Goal: Find specific page/section: Find specific page/section

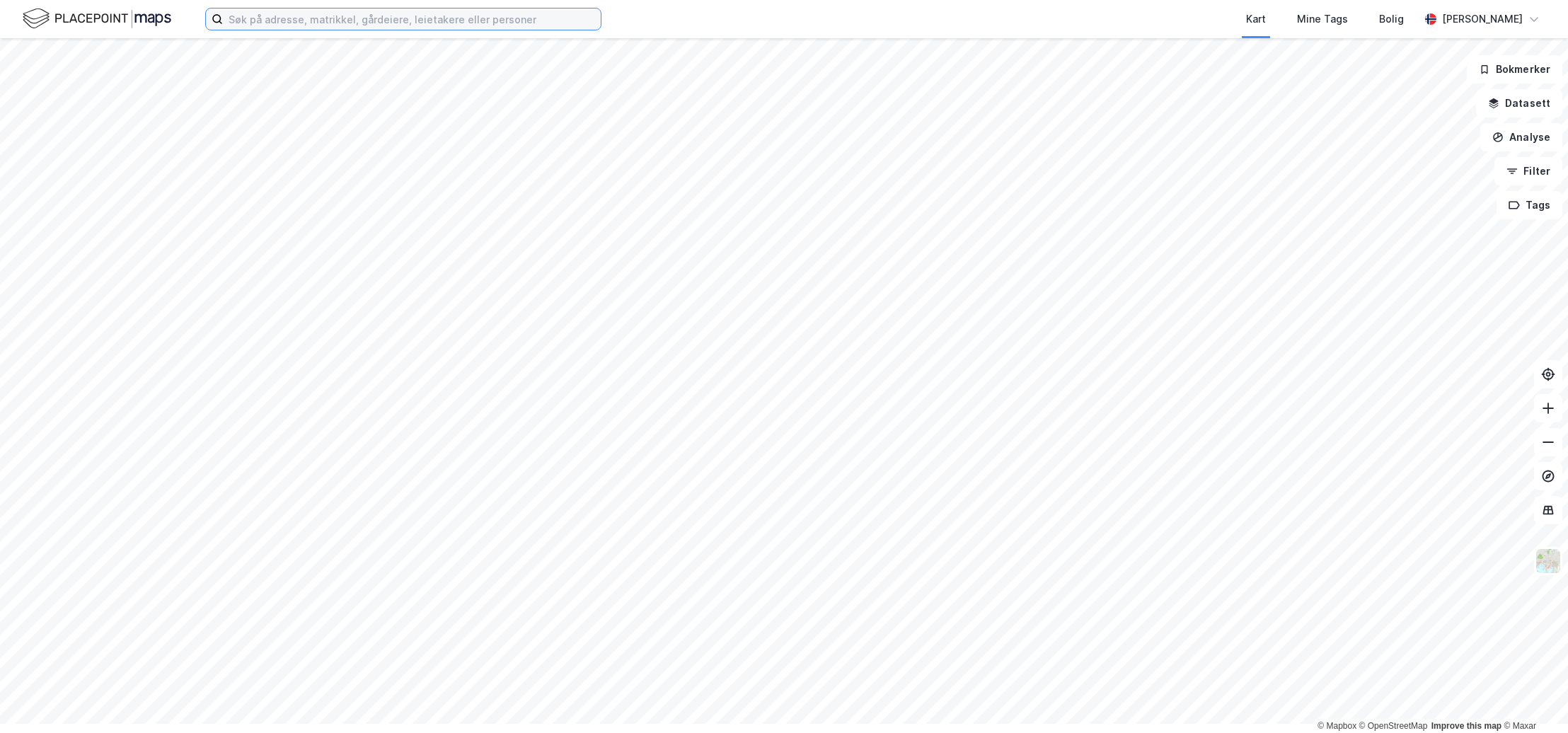
click at [325, 25] on input at bounding box center [412, 19] width 378 height 22
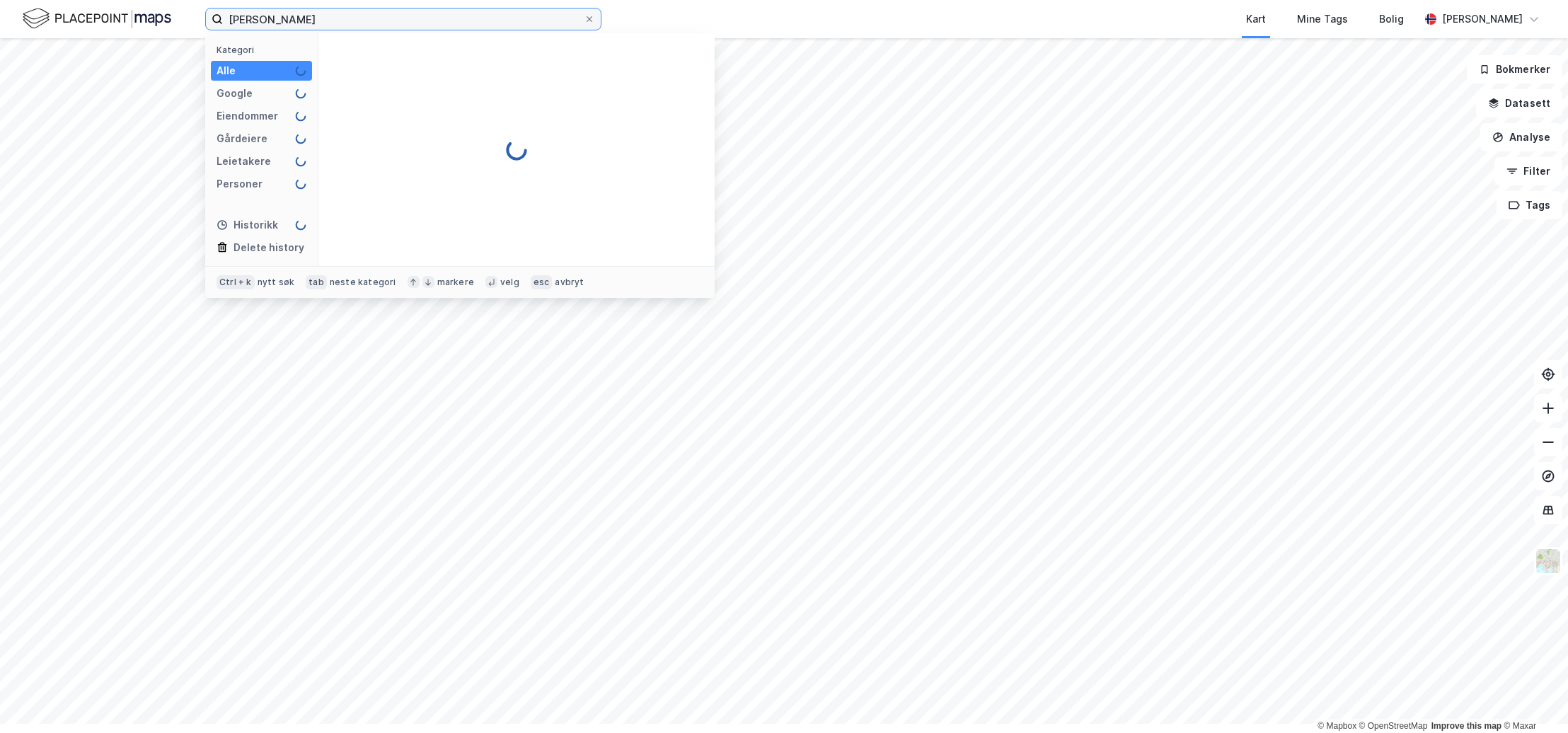
type input "[PERSON_NAME]"
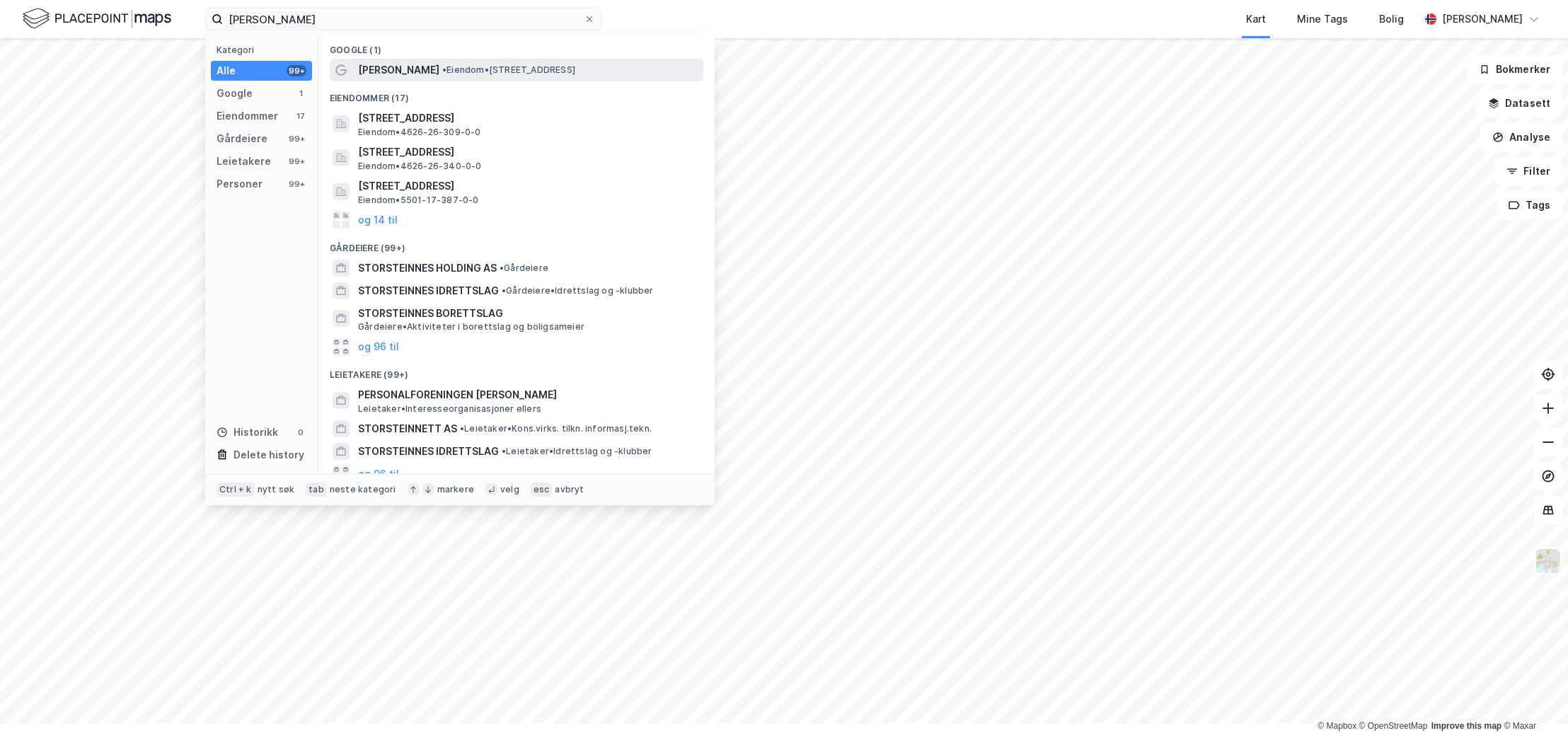
click at [440, 78] on span "[PERSON_NAME]" at bounding box center [398, 70] width 81 height 17
